Goal: Task Accomplishment & Management: Use online tool/utility

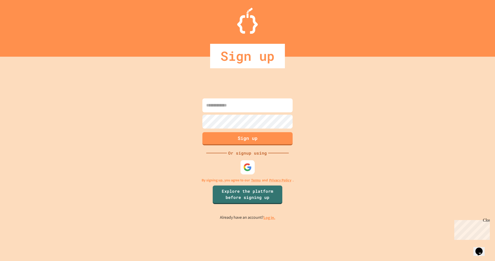
click at [245, 169] on img at bounding box center [247, 167] width 9 height 9
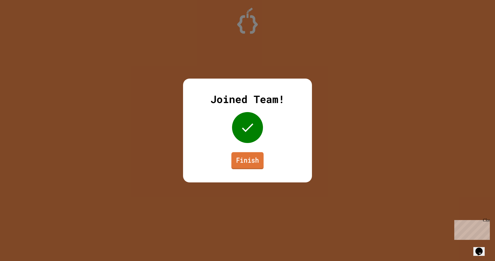
click at [247, 161] on link "Finish" at bounding box center [247, 160] width 32 height 17
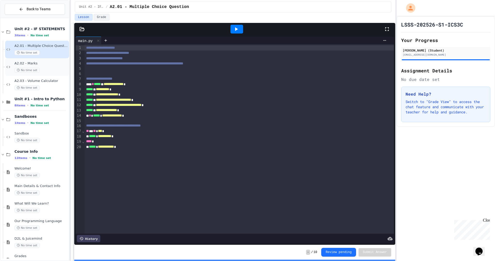
click at [35, 68] on span "No time set" at bounding box center [26, 70] width 25 height 5
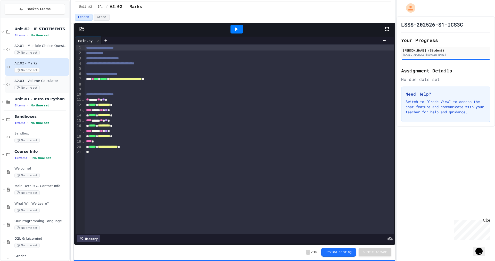
click at [35, 80] on span "A2.03 - Volume Calculator" at bounding box center [41, 81] width 54 height 4
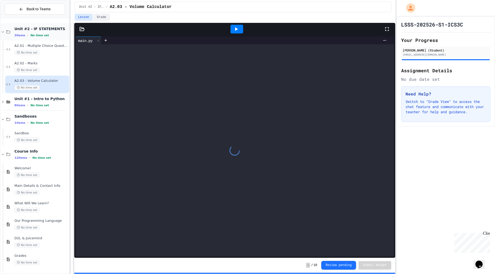
click at [37, 35] on span "No time set" at bounding box center [39, 35] width 19 height 3
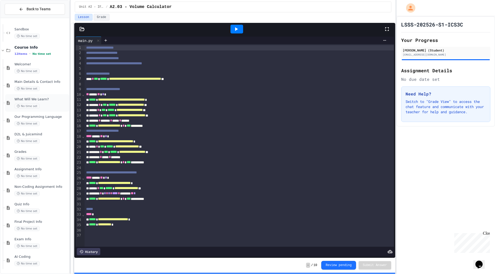
scroll to position [52, 0]
